Goal: Task Accomplishment & Management: Use online tool/utility

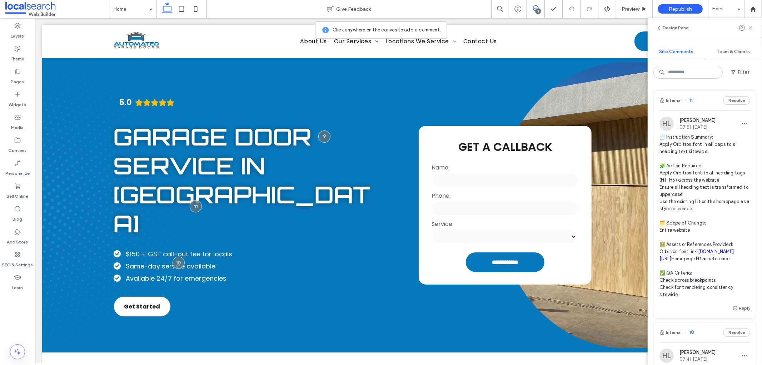
click at [697, 102] on div "Internal 11 Resolve" at bounding box center [705, 100] width 102 height 20
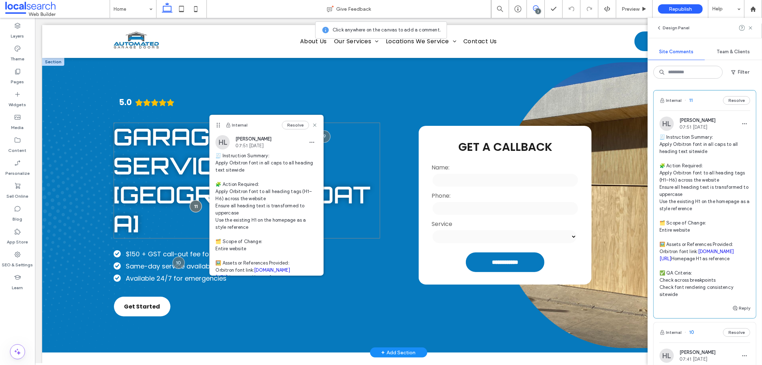
click at [166, 173] on span "Garage Door Service in [GEOGRAPHIC_DATA]" at bounding box center [241, 179] width 257 height 116
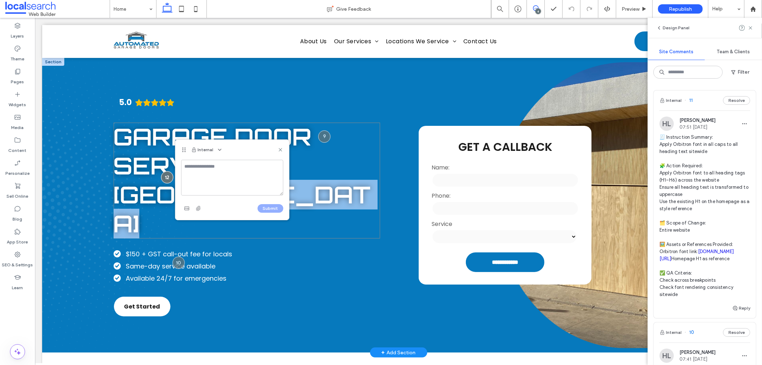
click at [166, 173] on div at bounding box center [167, 177] width 12 height 12
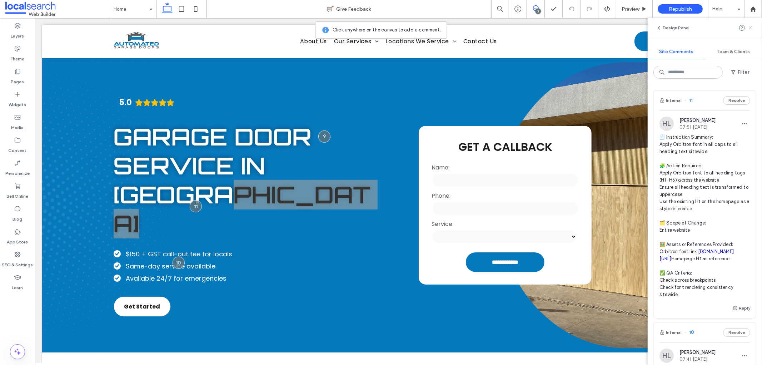
click at [748, 29] on icon at bounding box center [750, 28] width 6 height 6
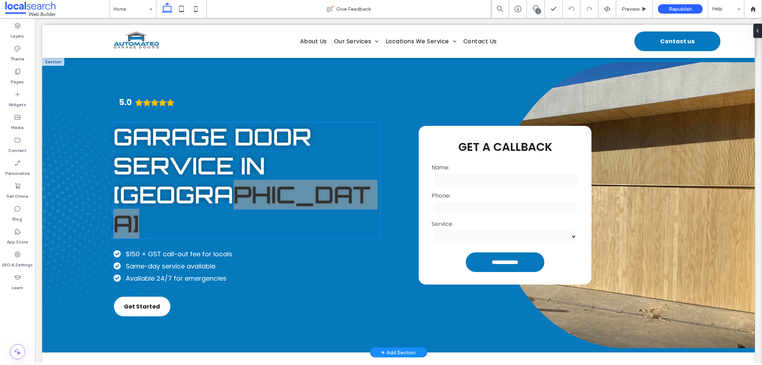
click at [186, 163] on span "Garage Door Service in [GEOGRAPHIC_DATA]" at bounding box center [241, 179] width 257 height 116
click at [186, 163] on div "Garage Door Service in [GEOGRAPHIC_DATA]" at bounding box center [246, 180] width 266 height 116
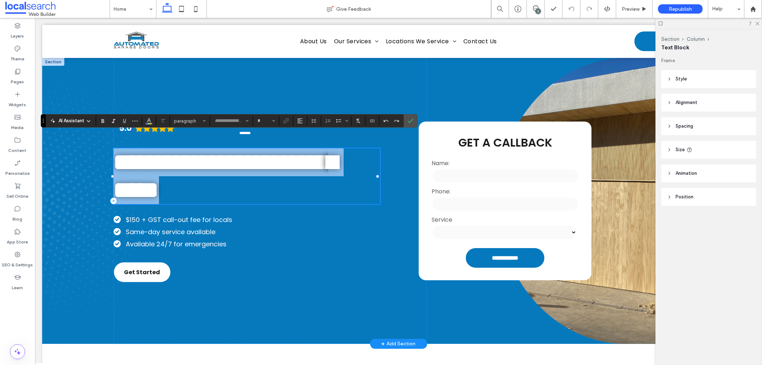
type input "********"
type input "**"
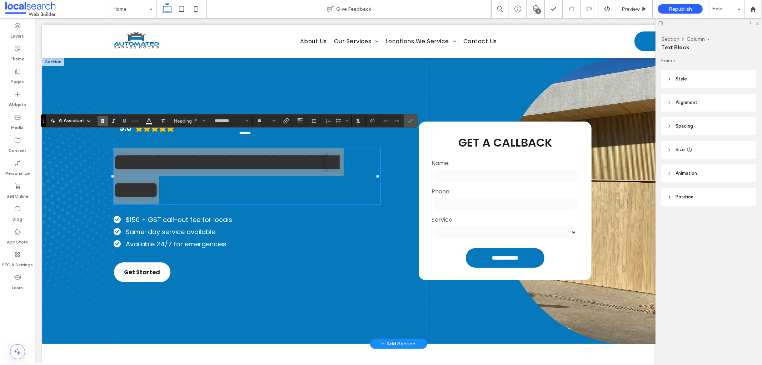
click at [758, 23] on icon at bounding box center [757, 23] width 5 height 5
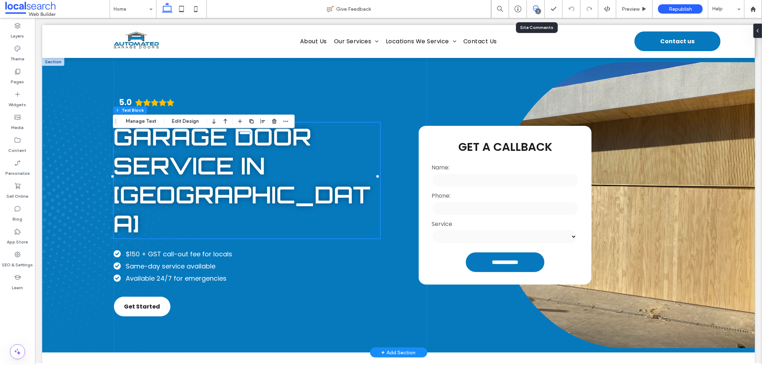
click at [536, 5] on use at bounding box center [536, 8] width 6 height 6
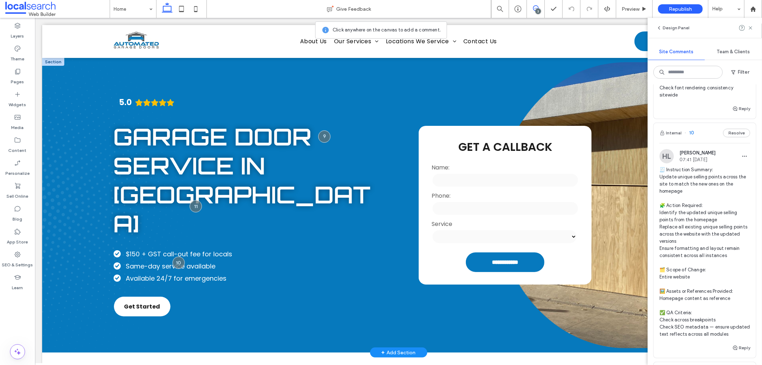
scroll to position [238, 0]
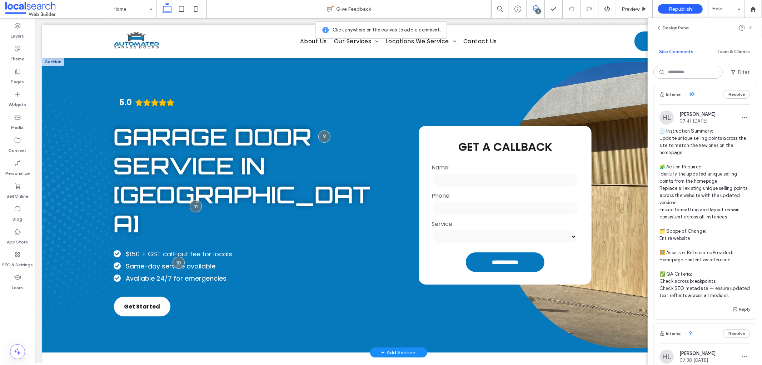
click at [701, 100] on div "Internal 10 Resolve" at bounding box center [705, 94] width 102 height 20
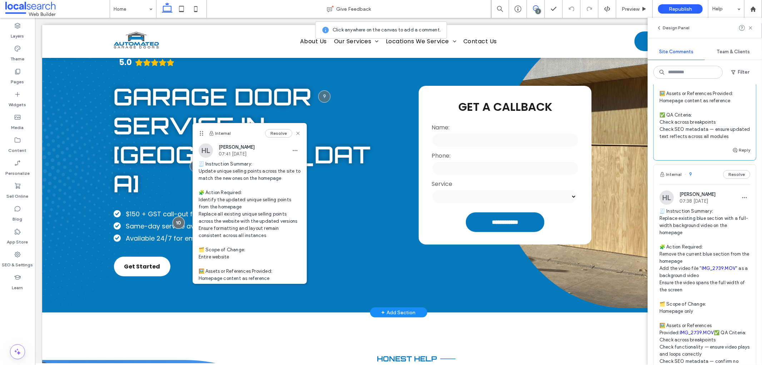
scroll to position [436, 0]
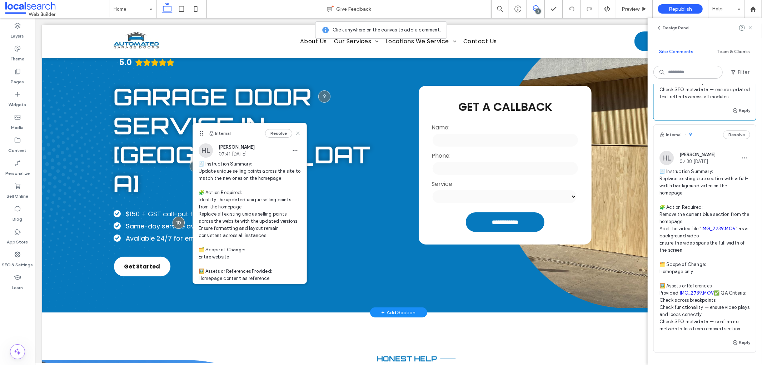
click at [707, 209] on span "🧾 Instruction Summary: Replace existing blue section with a full-width backgrou…" at bounding box center [704, 250] width 91 height 164
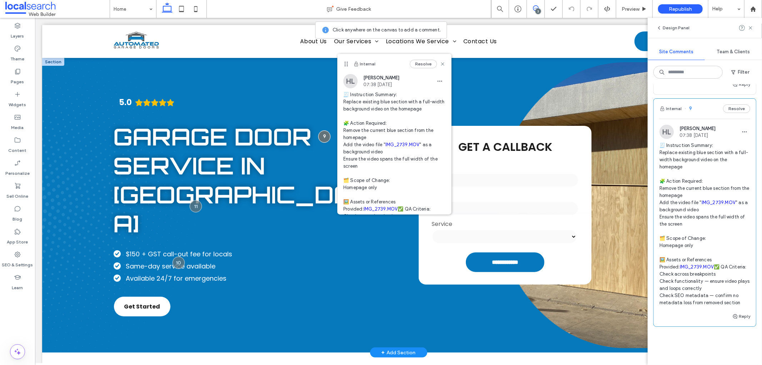
scroll to position [476, 0]
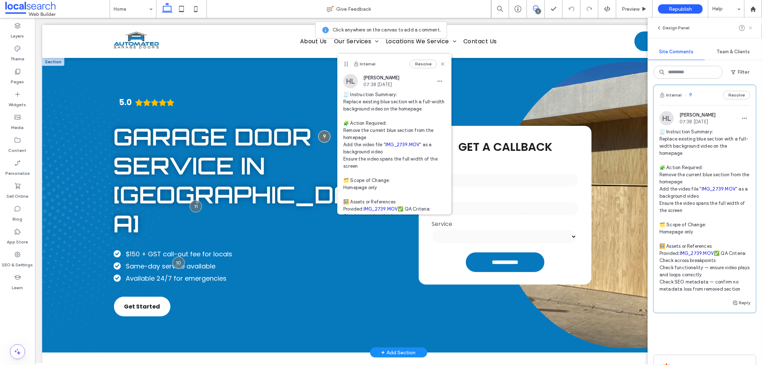
drag, startPoint x: 752, startPoint y: 29, endPoint x: 521, endPoint y: 6, distance: 232.5
click at [752, 29] on icon at bounding box center [750, 28] width 6 height 6
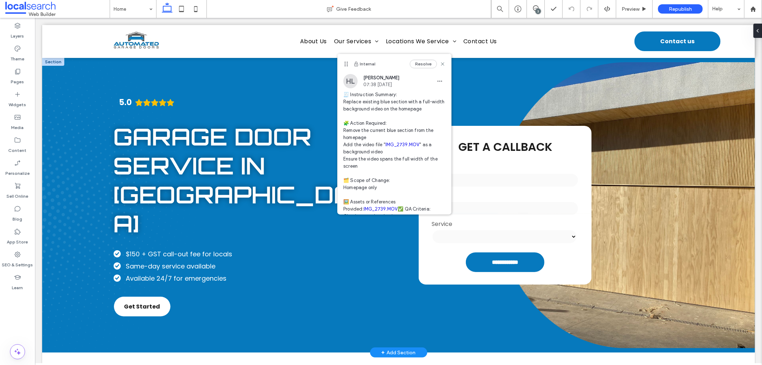
scroll to position [0, 0]
